Goal: Task Accomplishment & Management: Complete application form

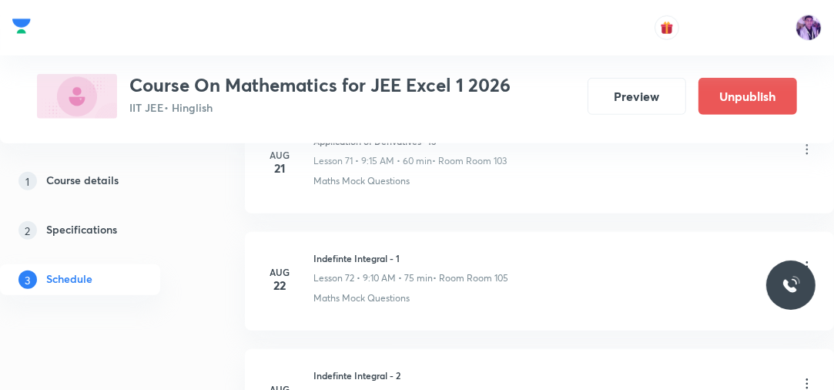
scroll to position [10120, 0]
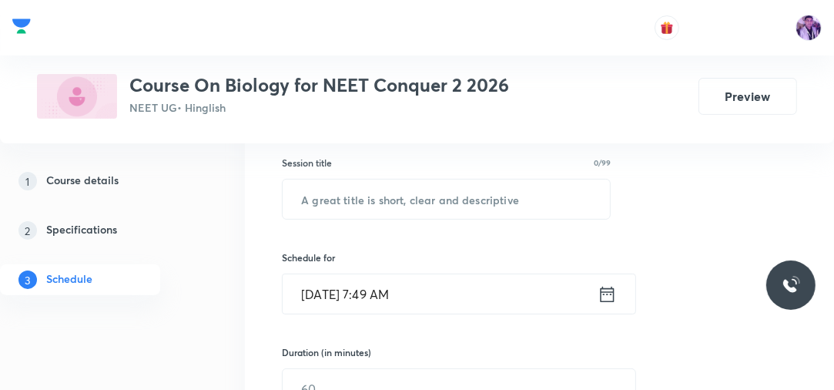
scroll to position [279, 0]
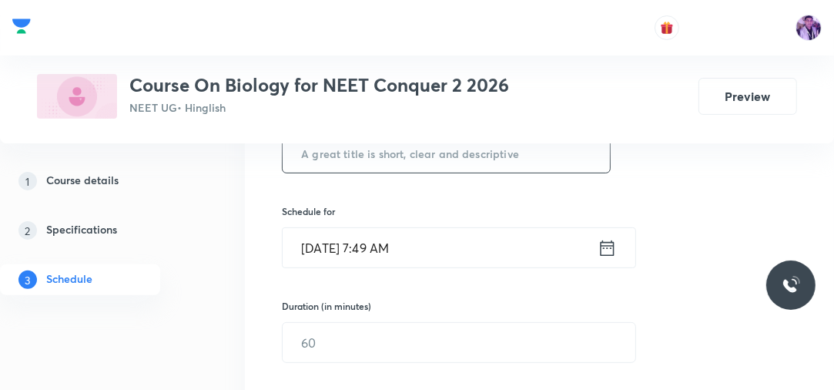
click at [396, 143] on input "text" at bounding box center [446, 152] width 327 height 39
type input "Ionic Equilibrium"
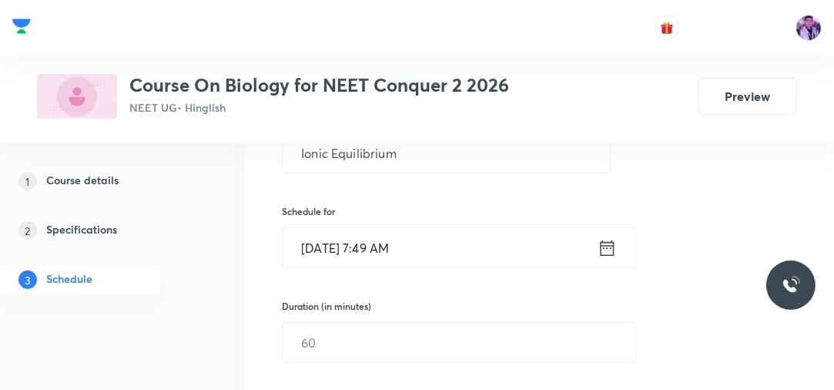
click at [380, 262] on input "Oct 1, 2025, 7:49 AM" at bounding box center [440, 247] width 315 height 39
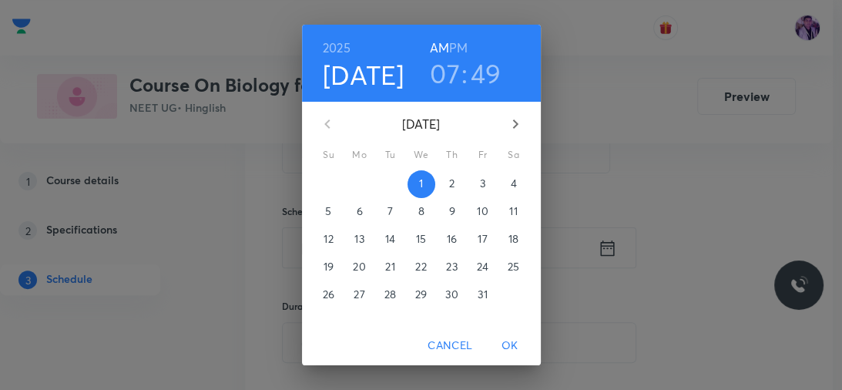
click at [437, 69] on h3 "07" at bounding box center [445, 73] width 30 height 32
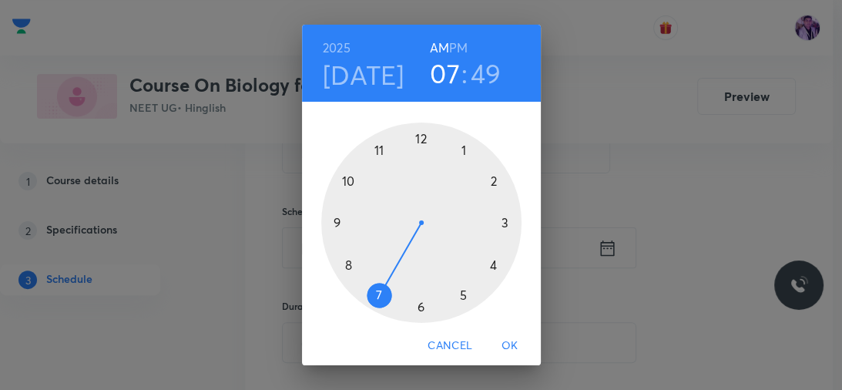
click at [341, 266] on div at bounding box center [421, 222] width 200 height 200
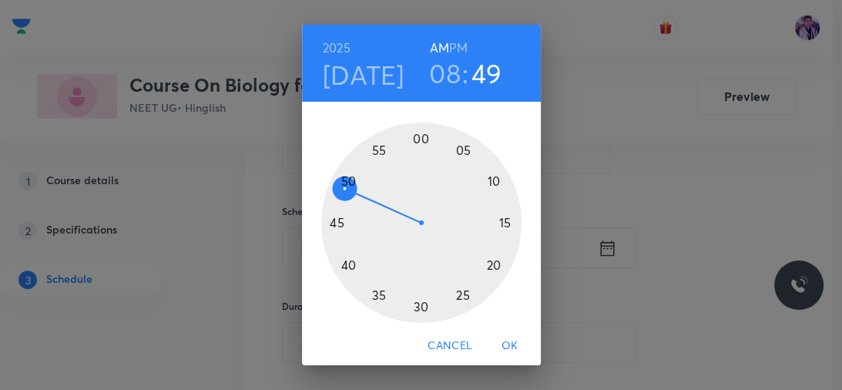
click at [417, 141] on div at bounding box center [421, 222] width 200 height 200
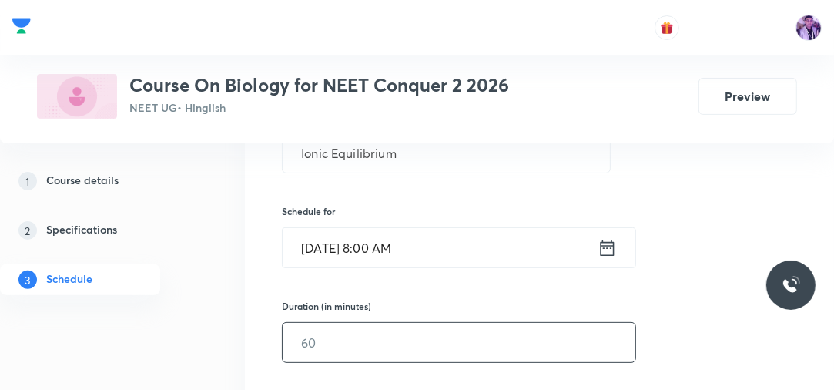
click at [316, 338] on input "text" at bounding box center [459, 342] width 353 height 39
type input "90"
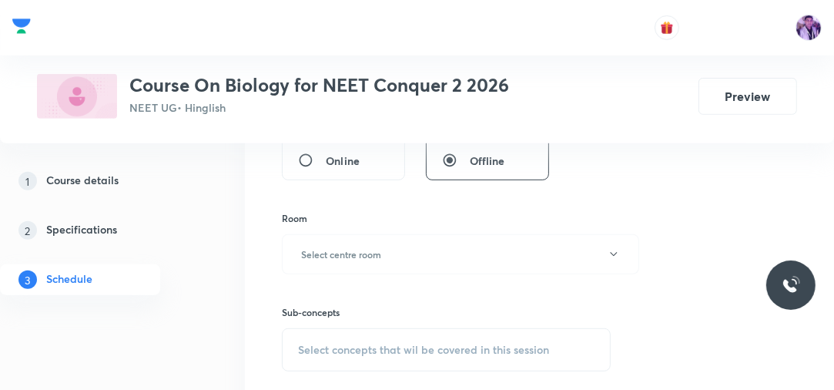
scroll to position [575, 0]
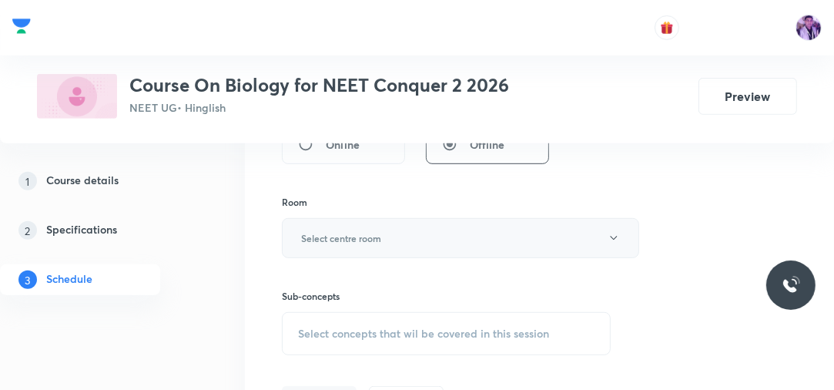
click at [371, 228] on button "Select centre room" at bounding box center [460, 238] width 357 height 40
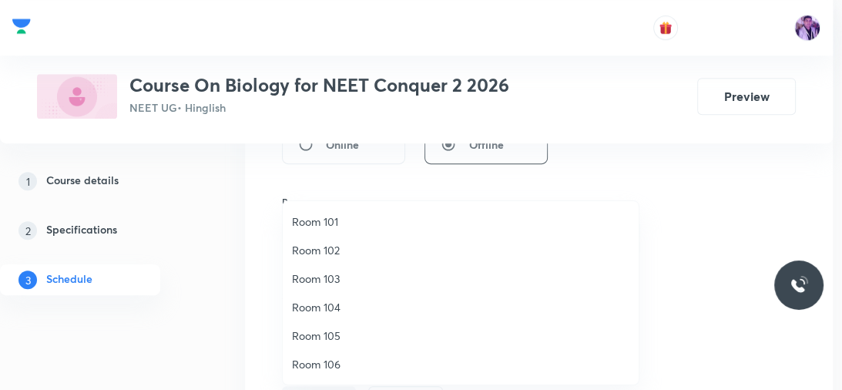
click at [352, 243] on span "Room 102" at bounding box center [460, 250] width 337 height 16
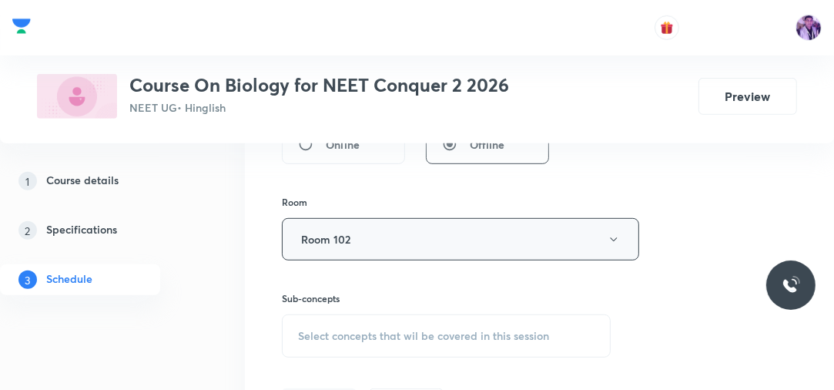
click at [352, 249] on button "Room 102" at bounding box center [460, 239] width 357 height 42
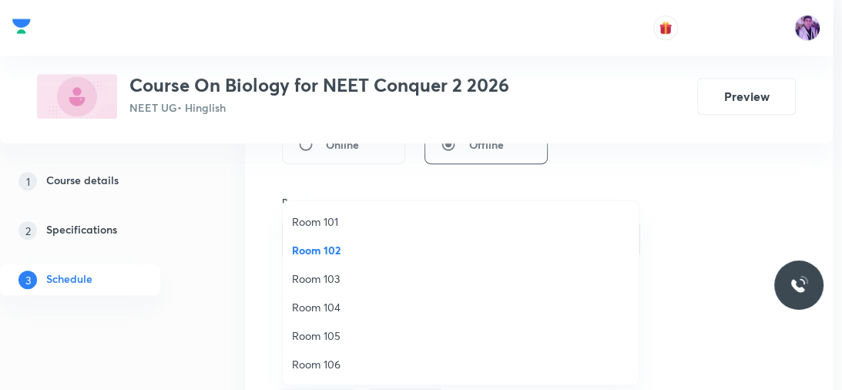
click at [339, 277] on span "Room 103" at bounding box center [460, 278] width 337 height 16
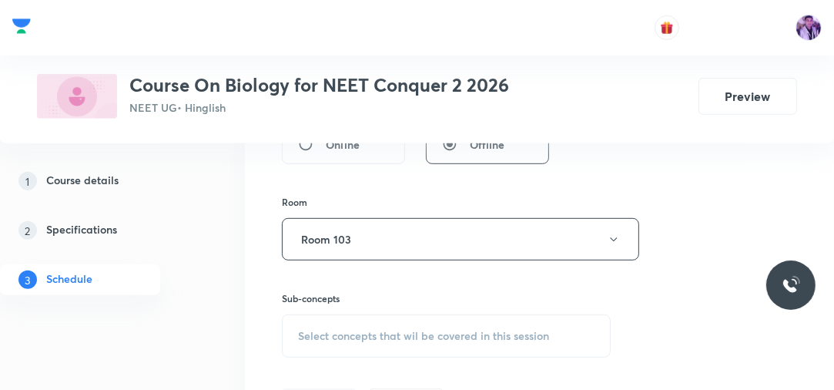
click at [349, 320] on div "Select concepts that wil be covered in this session" at bounding box center [446, 335] width 329 height 43
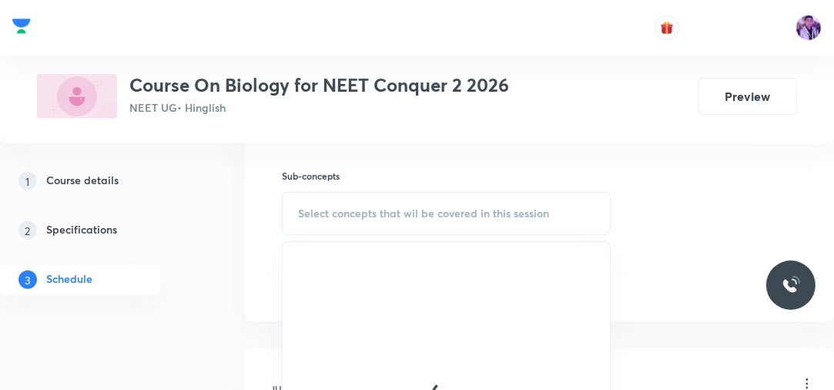
scroll to position [728, 0]
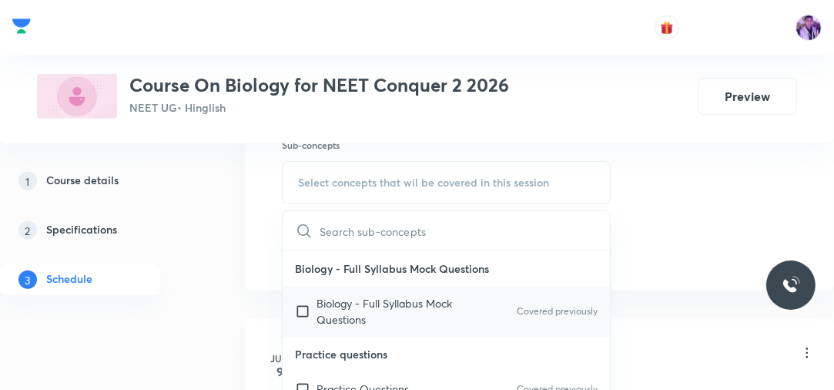
click at [338, 302] on p "Biology - Full Syllabus Mock Questions" at bounding box center [395, 311] width 156 height 32
checkbox input "true"
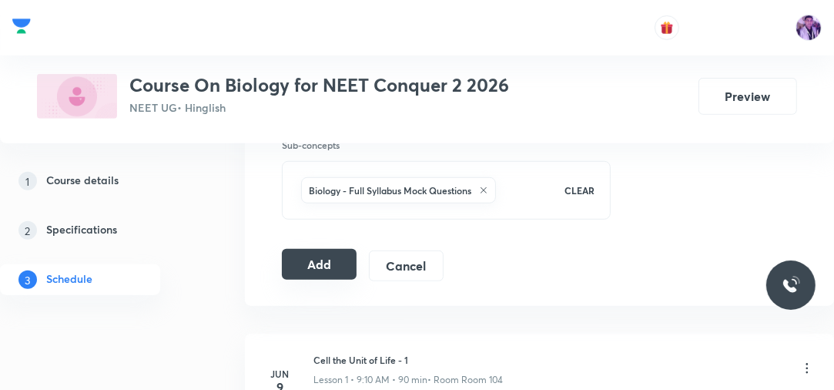
click at [323, 257] on button "Add" at bounding box center [319, 264] width 75 height 31
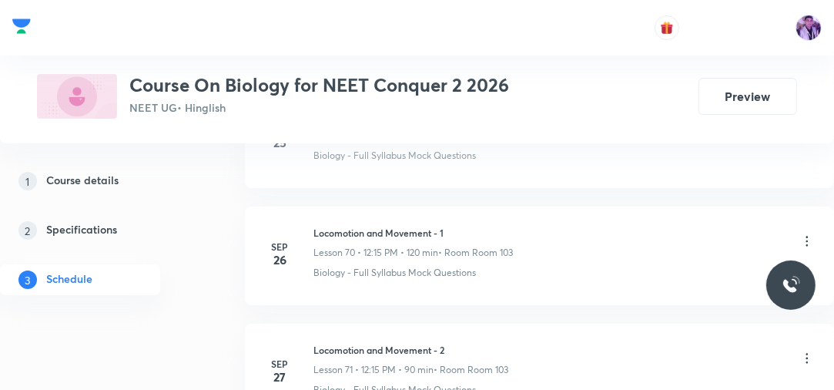
scroll to position [8740, 0]
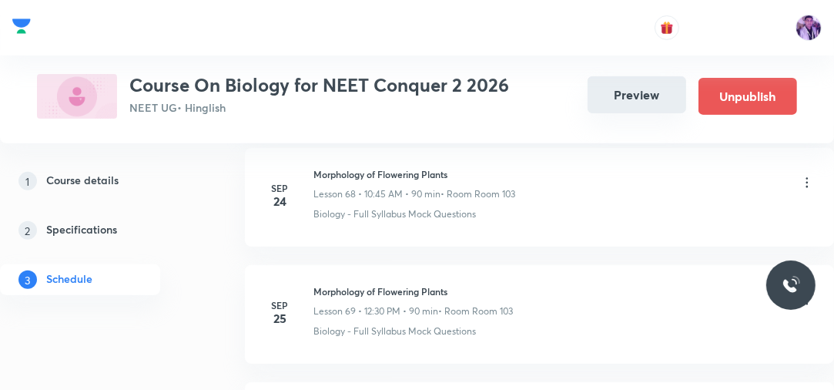
click at [619, 96] on button "Preview" at bounding box center [637, 94] width 99 height 37
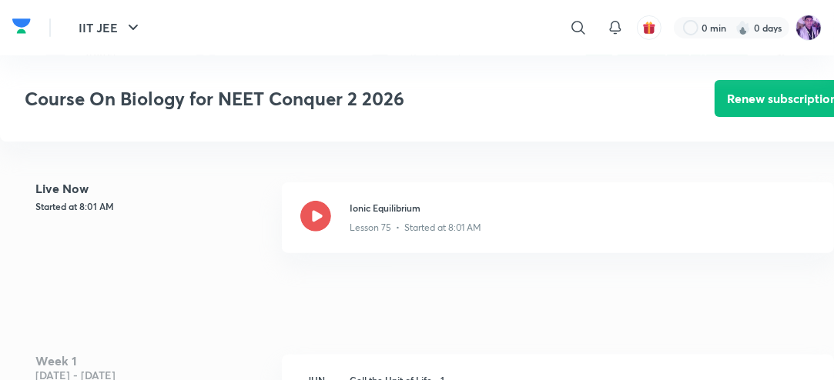
scroll to position [363, 0]
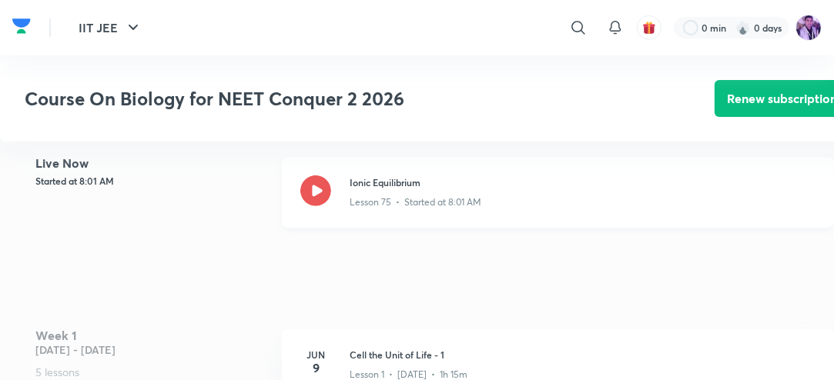
click at [307, 206] on icon at bounding box center [315, 191] width 31 height 31
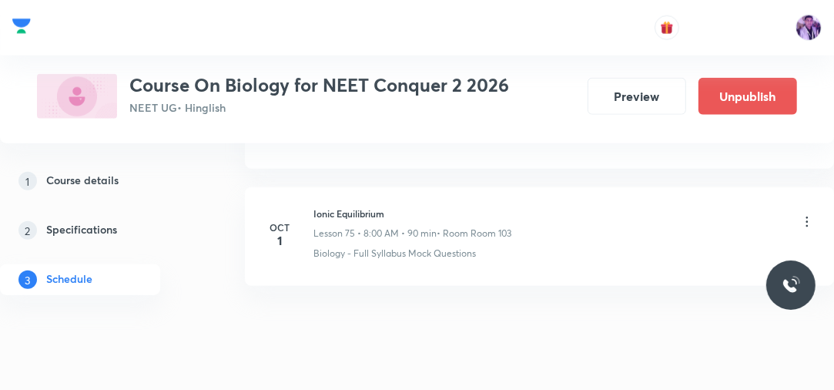
scroll to position [9393, 0]
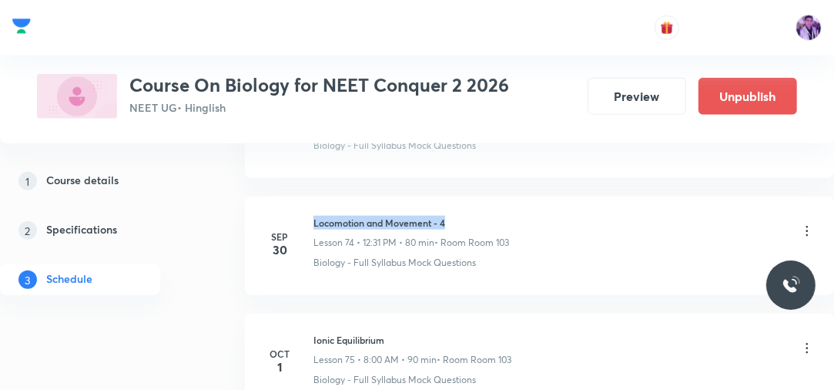
drag, startPoint x: 314, startPoint y: 191, endPoint x: 505, endPoint y: 166, distance: 192.6
copy h6 "Locomotion and Movement - 4"
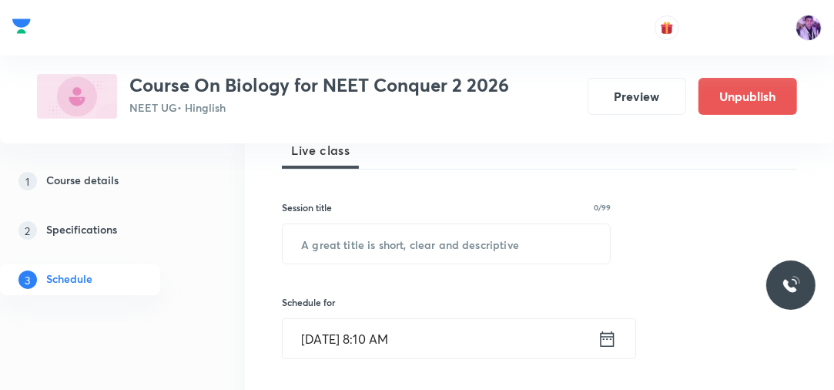
scroll to position [220, 0]
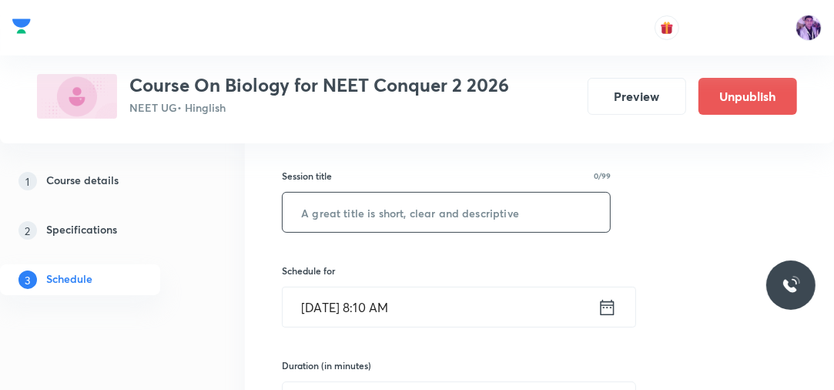
click at [471, 212] on input "text" at bounding box center [446, 212] width 327 height 39
paste input "Locomotion and Movement - 4"
type input "Locomotion and Movement - 5"
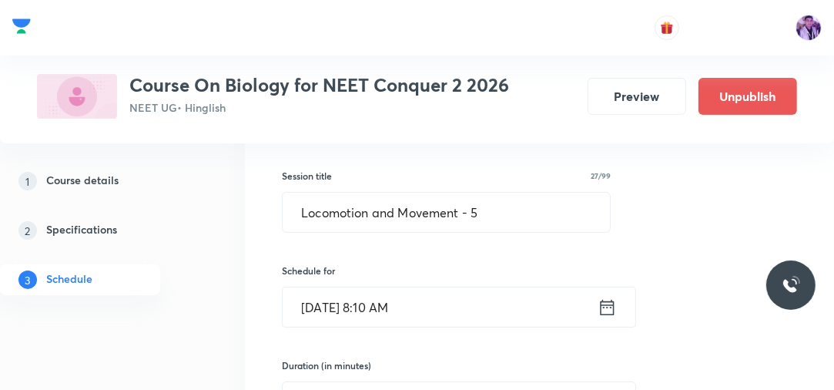
click at [386, 302] on input "Oct 1, 2025, 8:10 AM" at bounding box center [440, 306] width 315 height 39
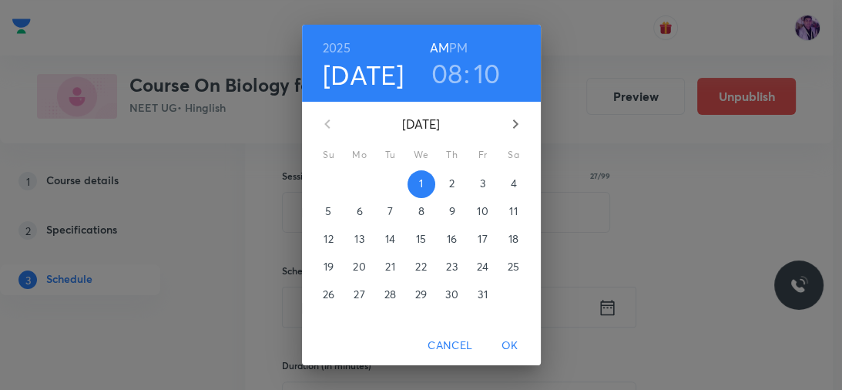
click at [445, 68] on h3 "08" at bounding box center [447, 73] width 32 height 32
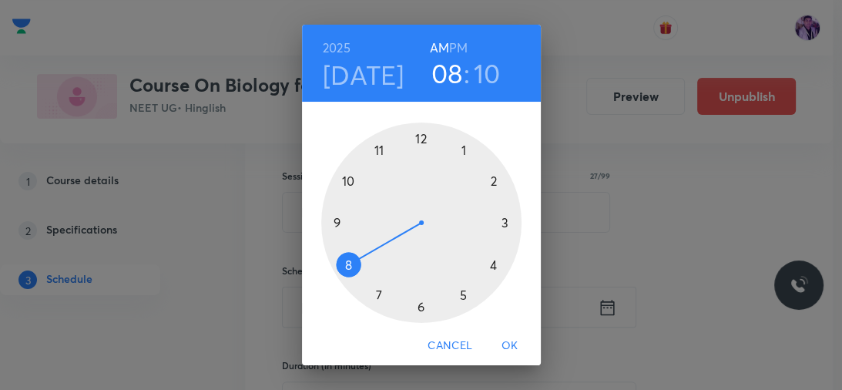
click at [333, 224] on div at bounding box center [421, 222] width 200 height 200
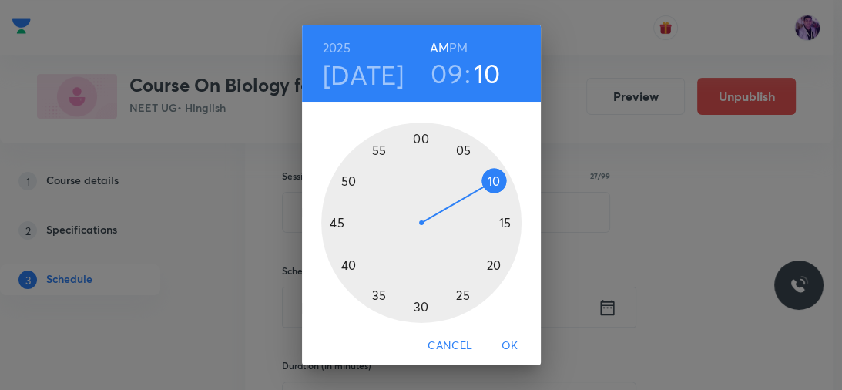
click at [373, 297] on div at bounding box center [421, 222] width 200 height 200
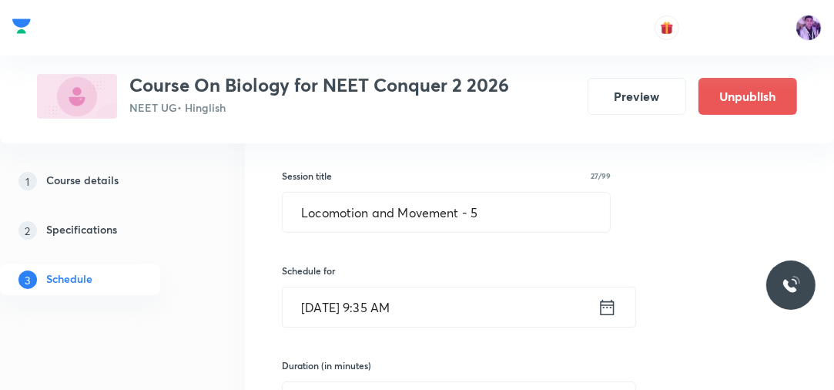
click at [391, 313] on input "Oct 1, 2025, 9:35 AM" at bounding box center [440, 306] width 315 height 39
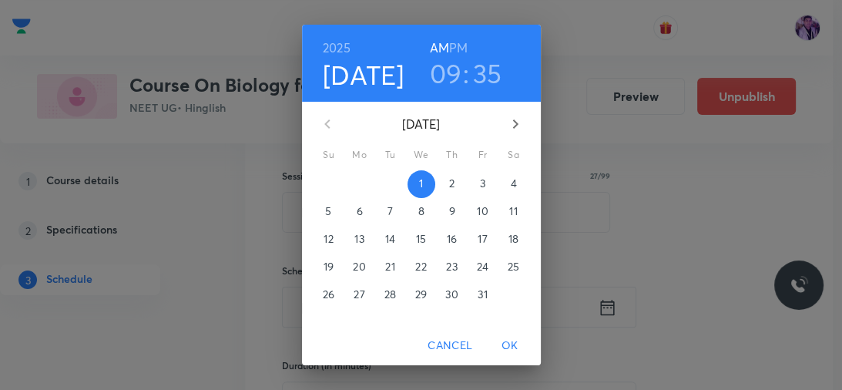
click at [473, 80] on h3 "35" at bounding box center [487, 73] width 29 height 32
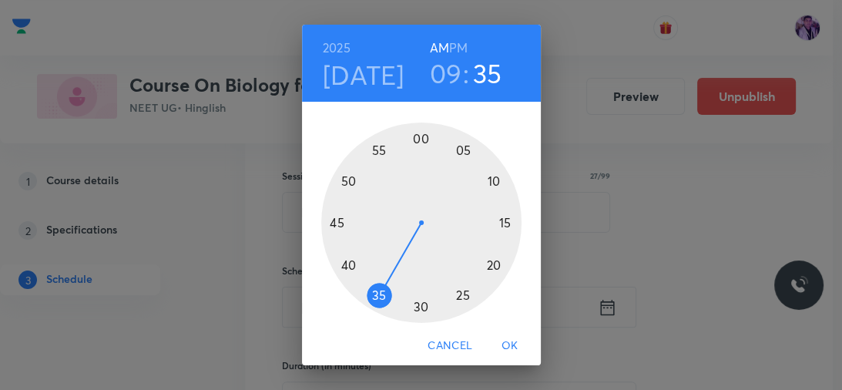
click at [339, 263] on div at bounding box center [421, 222] width 200 height 200
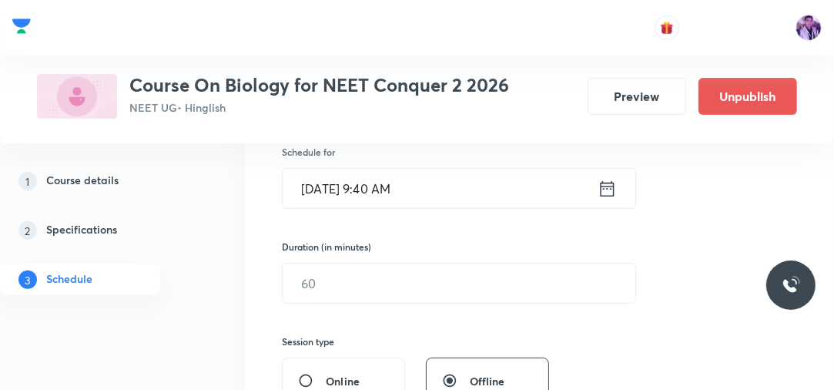
scroll to position [417, 0]
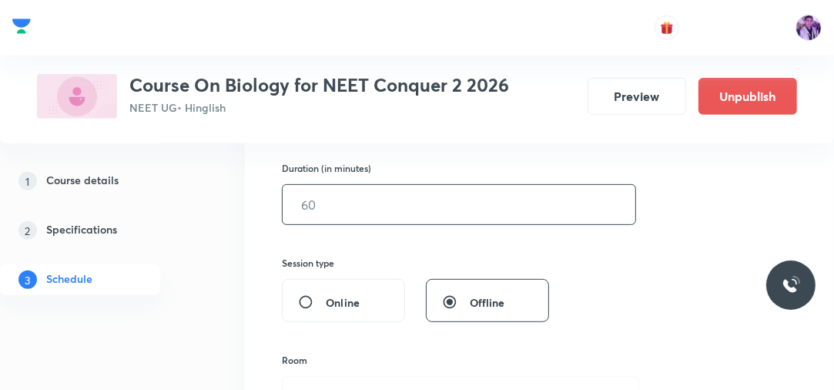
click at [340, 213] on input "text" at bounding box center [459, 204] width 353 height 39
type input "1"
click at [340, 213] on input "0" at bounding box center [459, 204] width 353 height 39
type input "80"
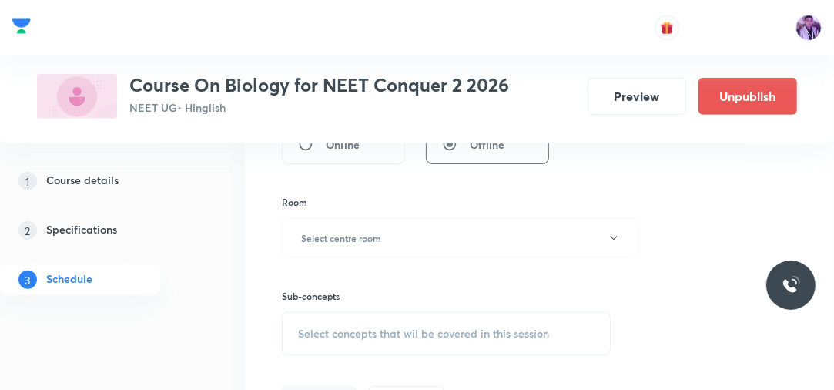
scroll to position [614, 0]
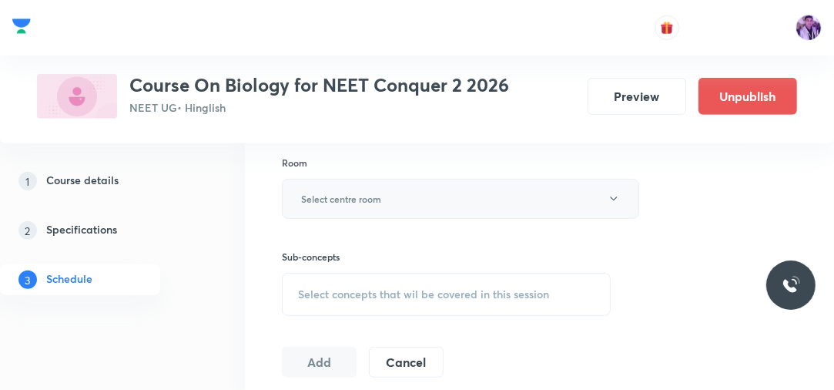
click at [323, 197] on h6 "Select centre room" at bounding box center [341, 199] width 80 height 14
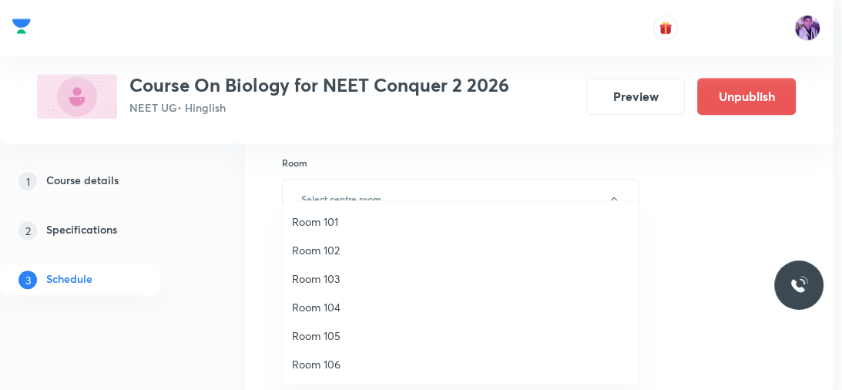
click at [322, 255] on span "Room 102" at bounding box center [460, 250] width 337 height 16
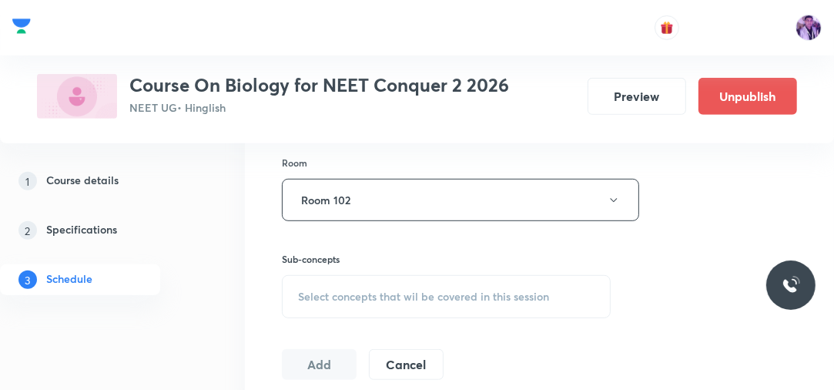
click at [334, 283] on div "Select concepts that wil be covered in this session" at bounding box center [446, 296] width 329 height 43
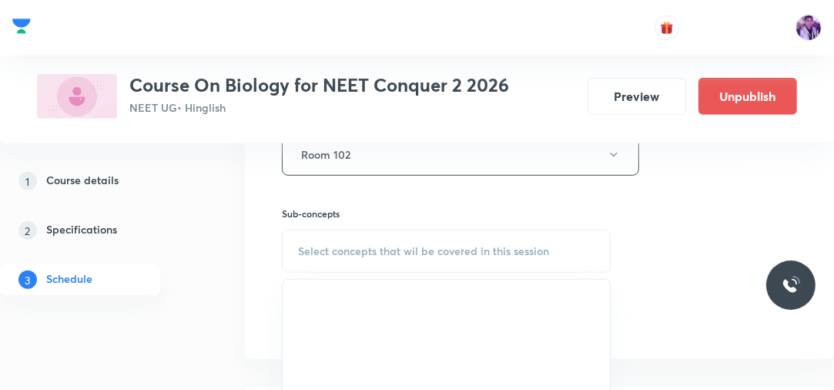
scroll to position [675, 0]
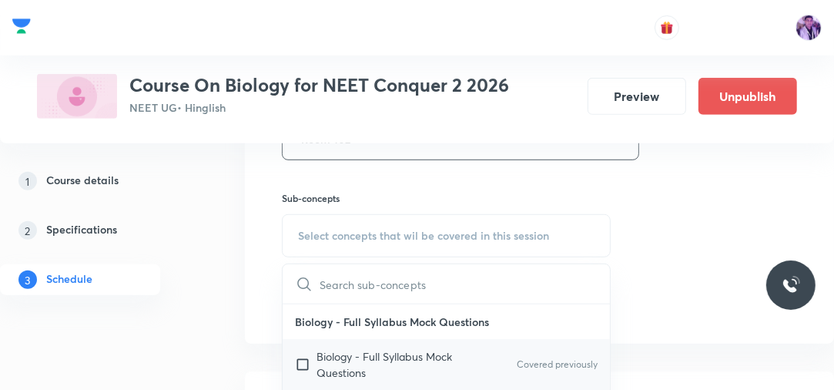
click at [337, 353] on p "Biology - Full Syllabus Mock Questions" at bounding box center [395, 364] width 156 height 32
checkbox input "true"
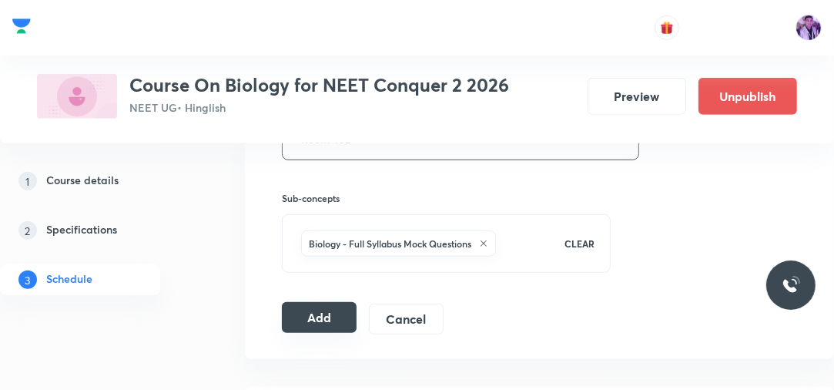
click at [315, 310] on button "Add" at bounding box center [319, 317] width 75 height 31
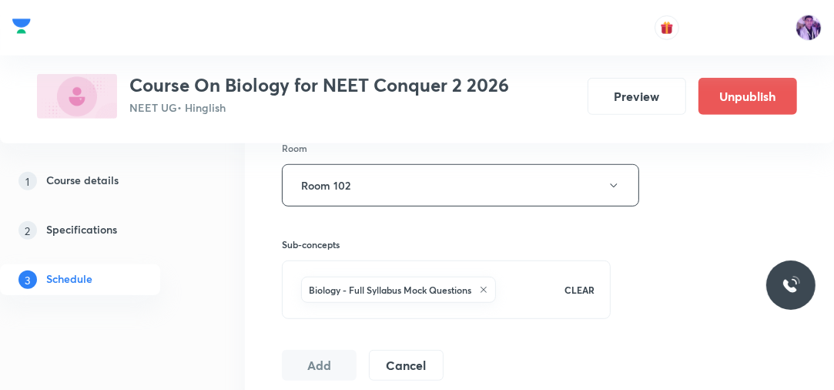
scroll to position [644, 0]
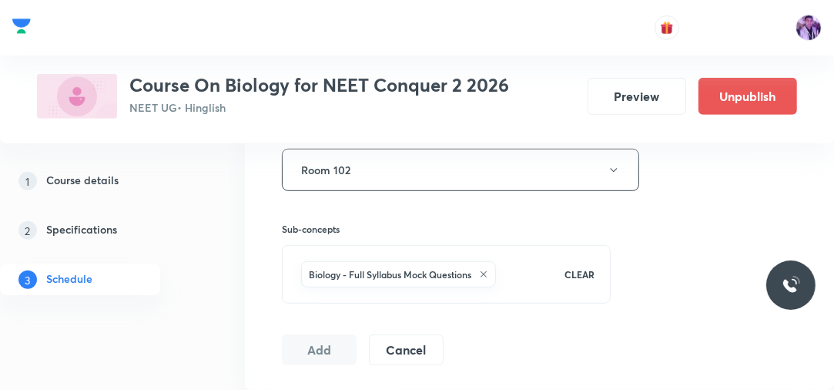
click at [419, 191] on div "Sub-concepts Biology - Full Syllabus Mock Questions CLEAR" at bounding box center [446, 247] width 329 height 112
click at [420, 182] on button "Room 102" at bounding box center [460, 170] width 357 height 42
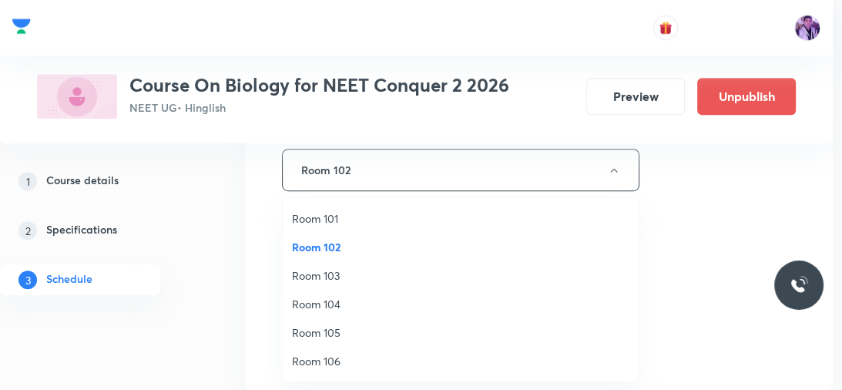
click at [347, 279] on span "Room 103" at bounding box center [460, 275] width 337 height 16
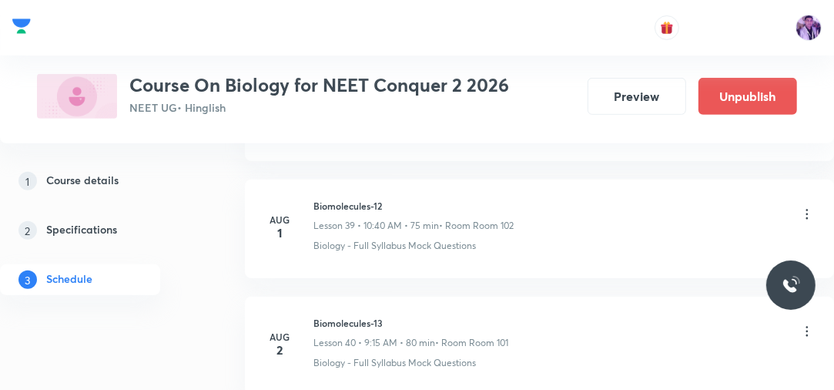
scroll to position [8856, 0]
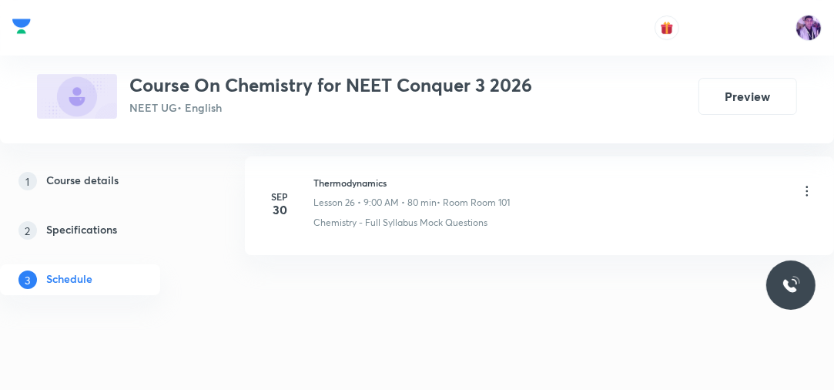
scroll to position [3807, 0]
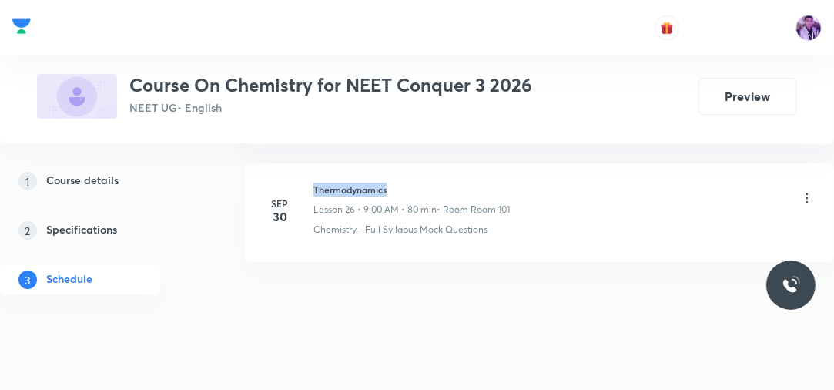
drag, startPoint x: 315, startPoint y: 181, endPoint x: 427, endPoint y: 174, distance: 112.7
click at [413, 173] on li "Sep 30 Thermodynamics Lesson 26 • 9:00 AM • 80 min • Room Room 101 Chemistry - …" at bounding box center [539, 212] width 589 height 99
copy h6 "Thermodynamics"
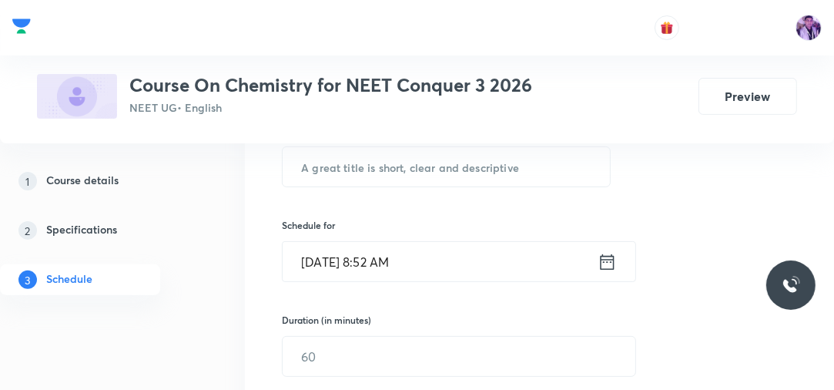
scroll to position [273, 0]
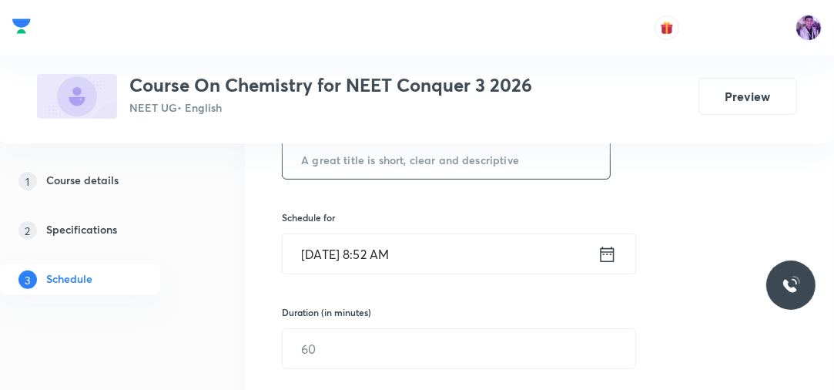
click at [498, 159] on input "text" at bounding box center [446, 158] width 327 height 39
paste input "Thermodynamics"
type input "Thermodynamics"
click at [384, 253] on input "Oct 1, 2025, 8:52 AM" at bounding box center [440, 253] width 315 height 39
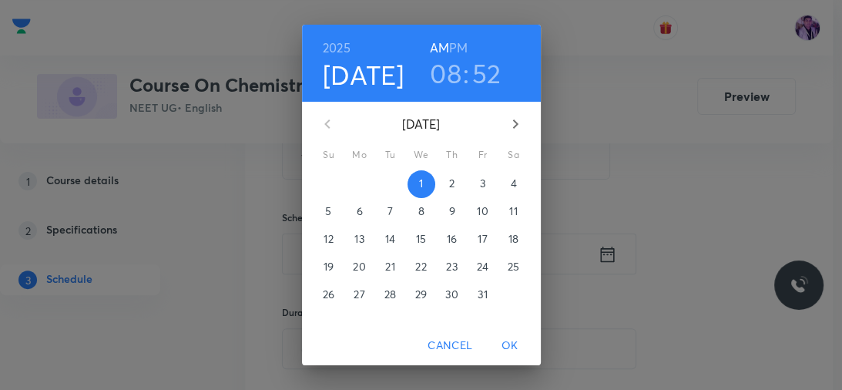
click at [447, 88] on h3 "08" at bounding box center [446, 73] width 32 height 32
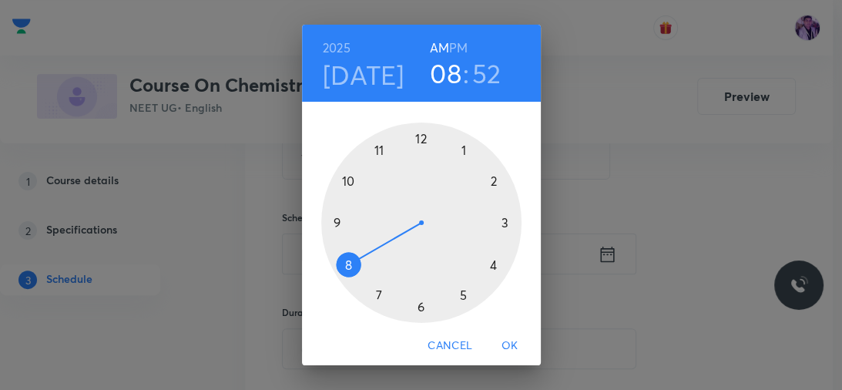
click at [334, 219] on div at bounding box center [421, 222] width 200 height 200
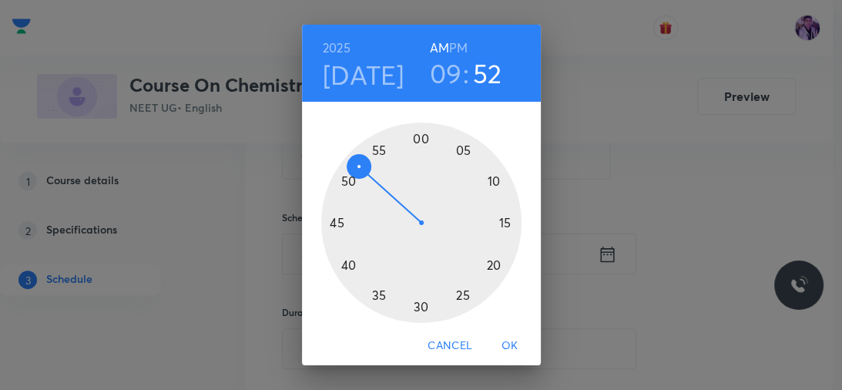
click at [343, 260] on div at bounding box center [421, 222] width 200 height 200
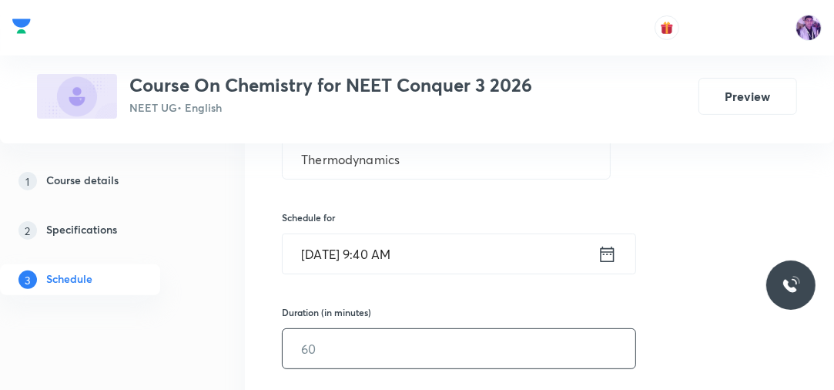
click at [343, 337] on input "text" at bounding box center [459, 348] width 353 height 39
type input "80"
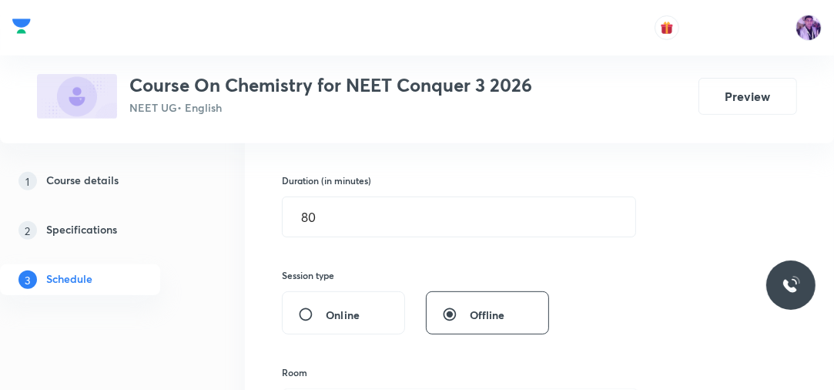
scroll to position [494, 0]
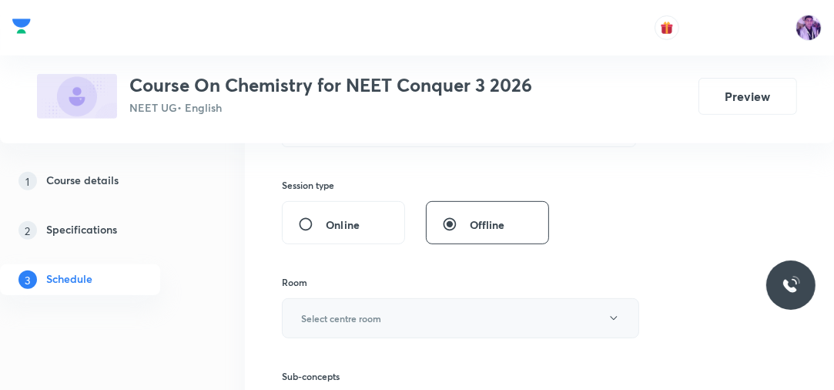
click at [317, 324] on button "Select centre room" at bounding box center [460, 318] width 357 height 40
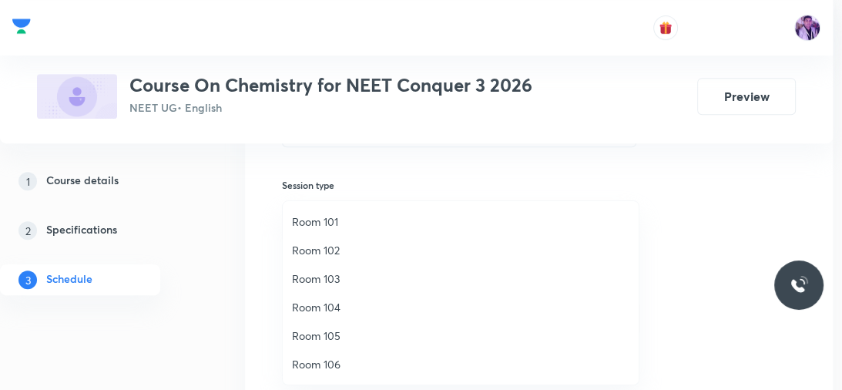
click at [321, 305] on span "Room 104" at bounding box center [460, 307] width 337 height 16
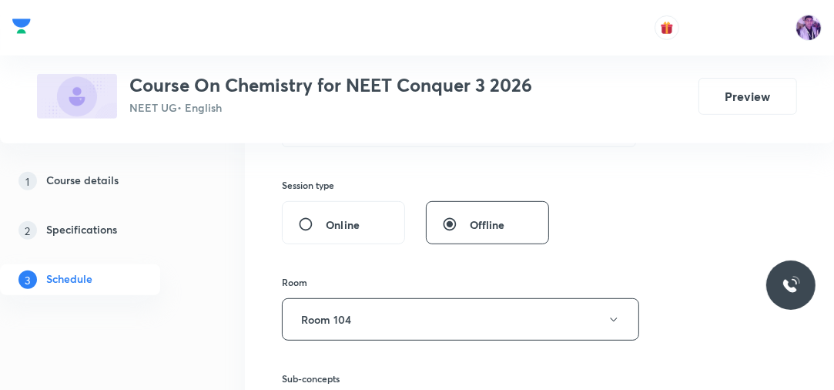
click at [252, 300] on div "Session 27 Live class Session title 14/99 Thermodynamics ​ Schedule for Oct 1, …" at bounding box center [539, 150] width 589 height 748
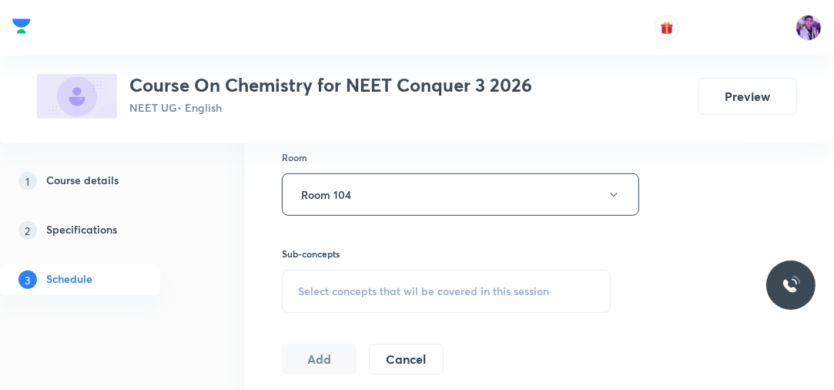
scroll to position [618, 0]
click at [356, 190] on button "Room 104" at bounding box center [460, 196] width 357 height 42
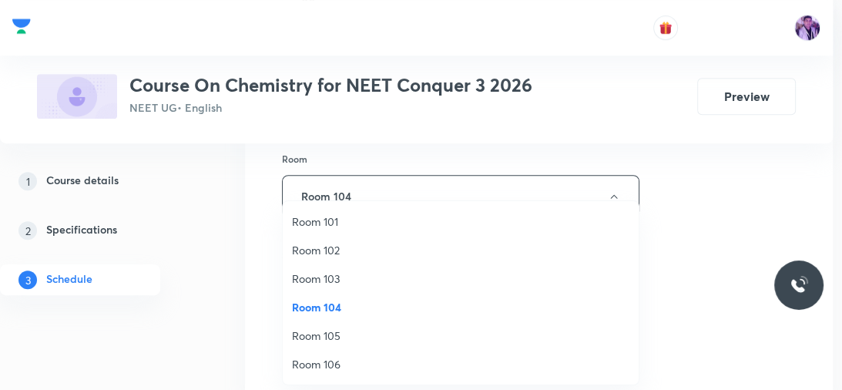
click at [328, 330] on span "Room 105" at bounding box center [460, 335] width 337 height 16
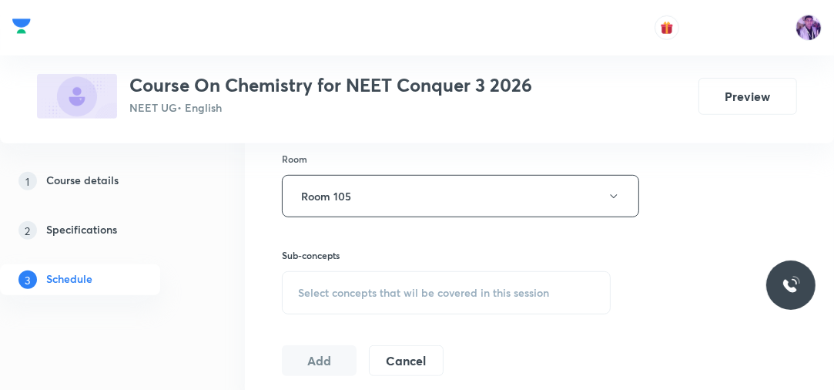
click at [344, 282] on div "Select concepts that wil be covered in this session" at bounding box center [446, 292] width 329 height 43
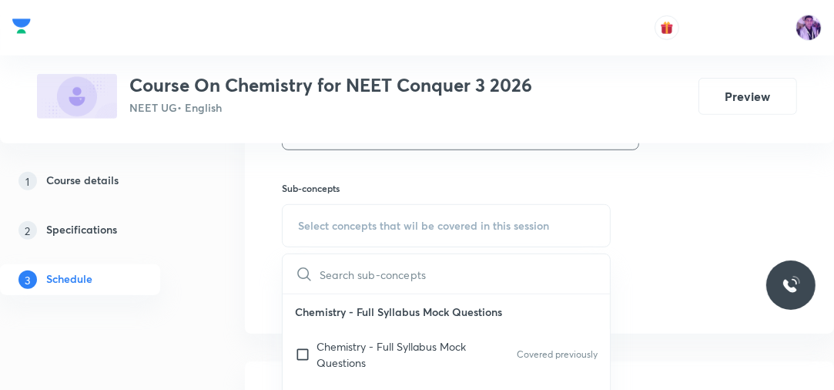
scroll to position [731, 0]
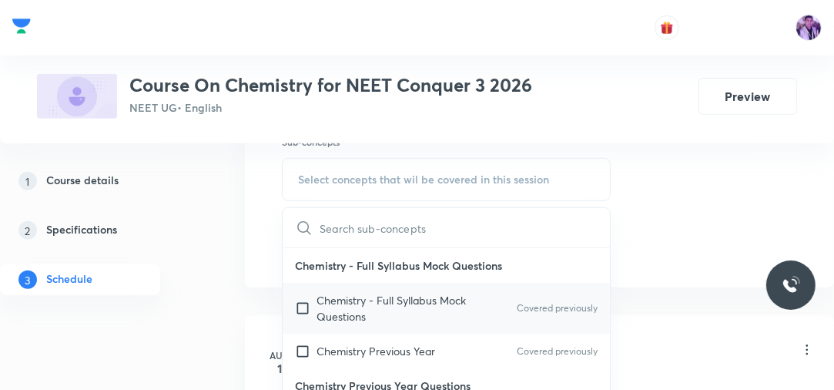
click at [376, 292] on p "Chemistry - Full Syllabus Mock Questions" at bounding box center [395, 308] width 156 height 32
checkbox input "true"
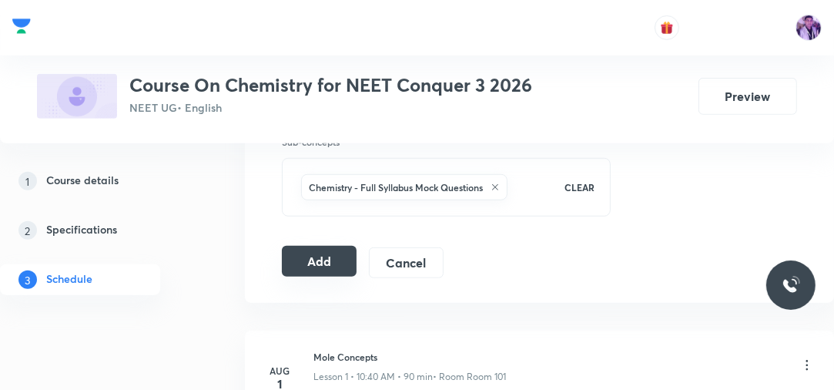
click at [321, 251] on button "Add" at bounding box center [319, 261] width 75 height 31
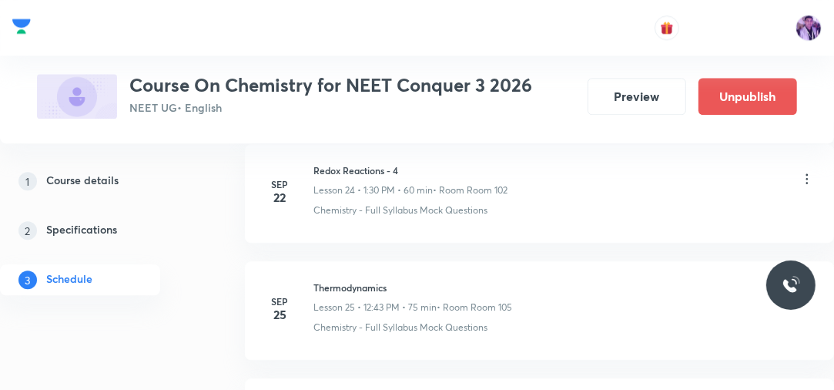
scroll to position [3251, 0]
